Goal: Task Accomplishment & Management: Manage account settings

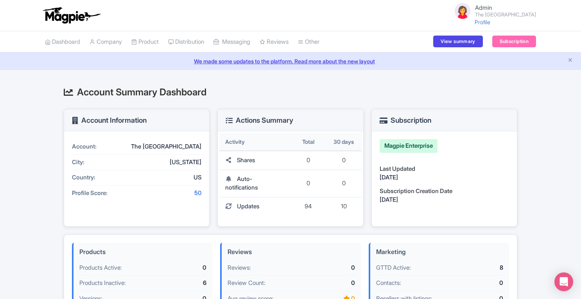
click at [117, 40] on link "Company" at bounding box center [106, 42] width 32 height 22
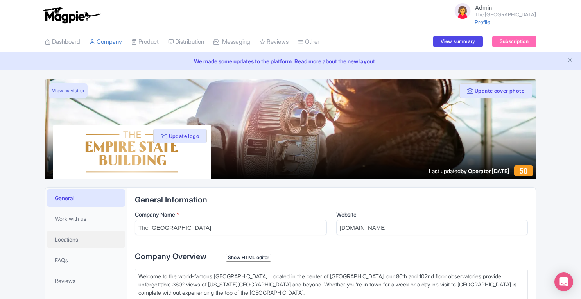
click at [67, 242] on span "Locations" at bounding box center [66, 239] width 23 height 8
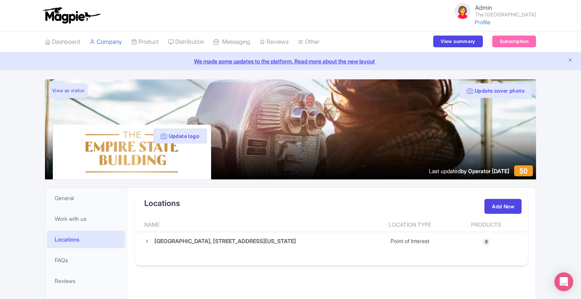
click at [148, 240] on icon at bounding box center [146, 241] width 5 height 5
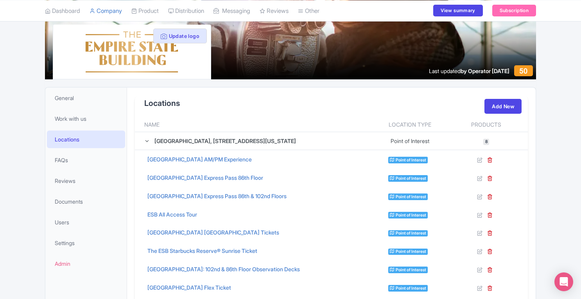
scroll to position [101, 0]
click at [149, 140] on icon at bounding box center [146, 140] width 5 height 5
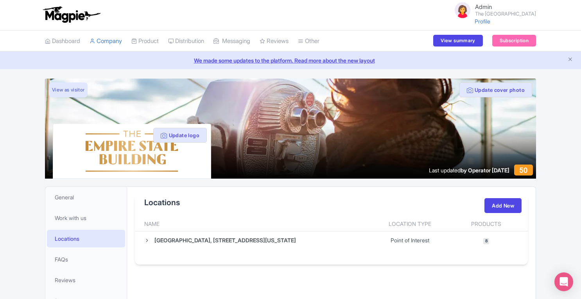
scroll to position [0, 0]
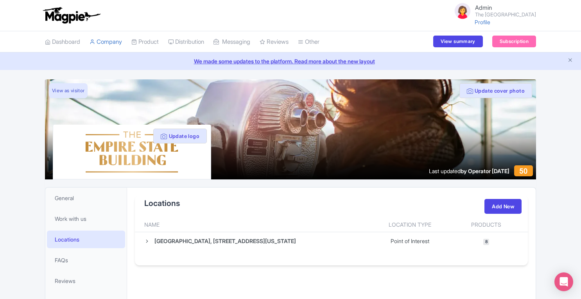
click at [572, 61] on icon "Close announcement" at bounding box center [570, 60] width 6 height 6
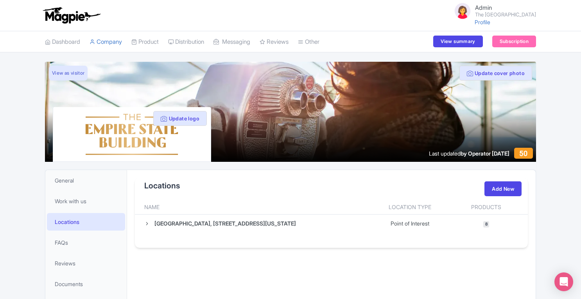
click at [141, 41] on link "Product" at bounding box center [144, 42] width 27 height 22
